Goal: Task Accomplishment & Management: Manage account settings

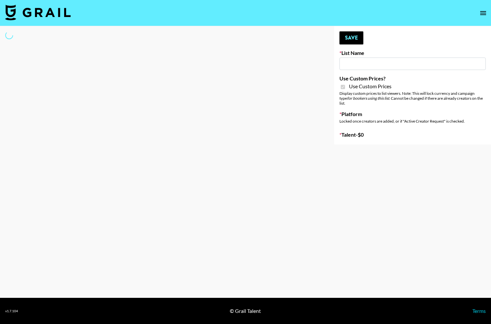
type input "G4free"
checkbox input "true"
select select "Brand"
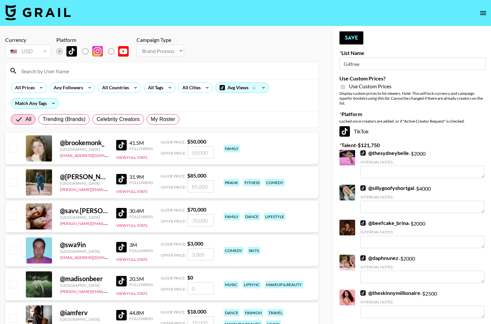
click at [163, 67] on input at bounding box center [165, 71] width 297 height 10
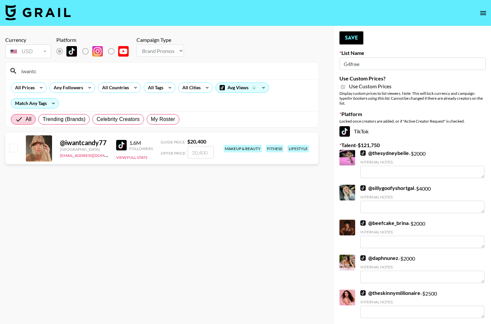
type input "iwantc"
click at [13, 146] on input "checkbox" at bounding box center [13, 148] width 8 height 8
checkbox input "true"
type input "20400"
click at [345, 43] on button "Save" at bounding box center [351, 37] width 24 height 13
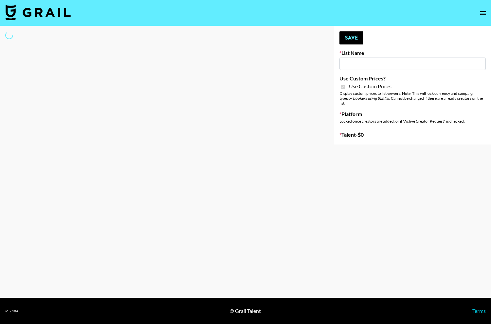
type input "G4free"
checkbox input "true"
select select "Brand"
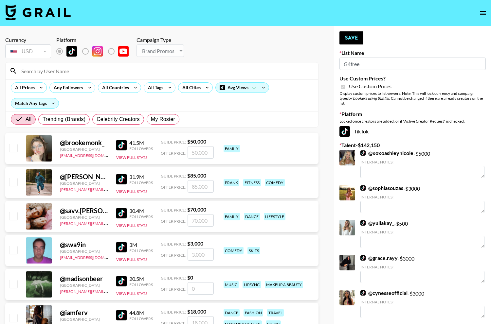
click at [123, 71] on input at bounding box center [165, 71] width 297 height 10
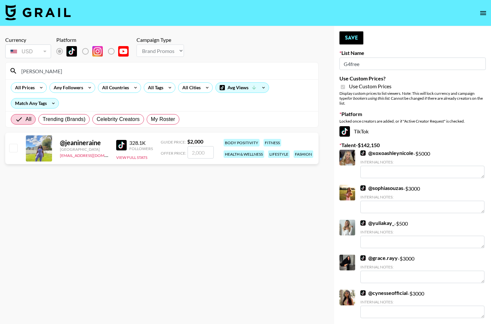
type input "jeanine"
click at [11, 149] on input "checkbox" at bounding box center [13, 148] width 8 height 8
checkbox input "true"
type input "2000"
click at [75, 68] on input "jeanine" at bounding box center [165, 71] width 297 height 10
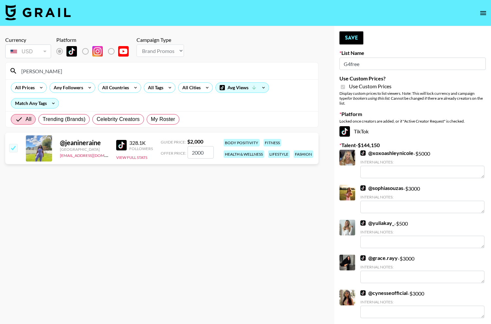
click at [75, 68] on input "jeanine" at bounding box center [165, 71] width 297 height 10
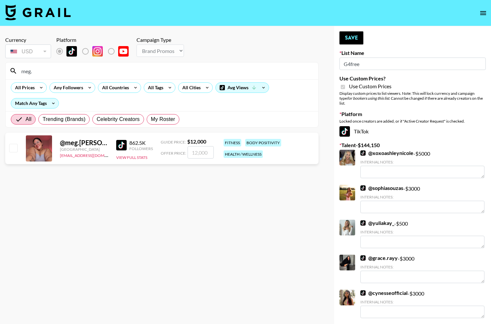
type input "meg."
click at [14, 144] on input "checkbox" at bounding box center [13, 148] width 8 height 8
checkbox input "true"
type input "12000"
click at [47, 73] on input "meg." at bounding box center [165, 71] width 297 height 10
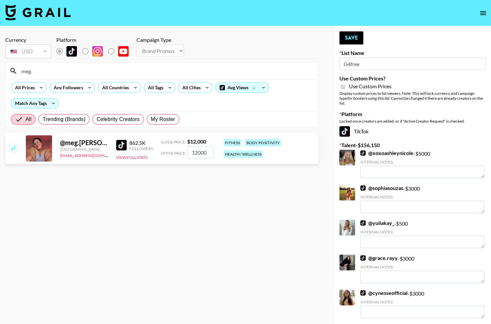
click at [47, 73] on input "meg." at bounding box center [165, 71] width 297 height 10
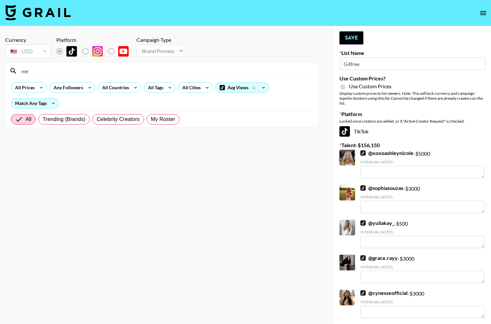
type input "m"
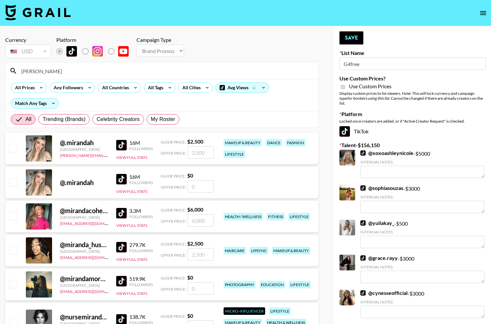
type input "miranda"
click at [16, 216] on input "checkbox" at bounding box center [13, 216] width 8 height 8
checkbox input "true"
type input "6000"
click at [342, 35] on button "Save" at bounding box center [351, 37] width 24 height 13
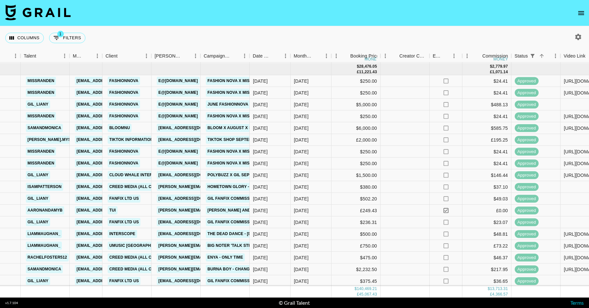
scroll to position [975, 197]
